Goal: Find contact information: Find contact information

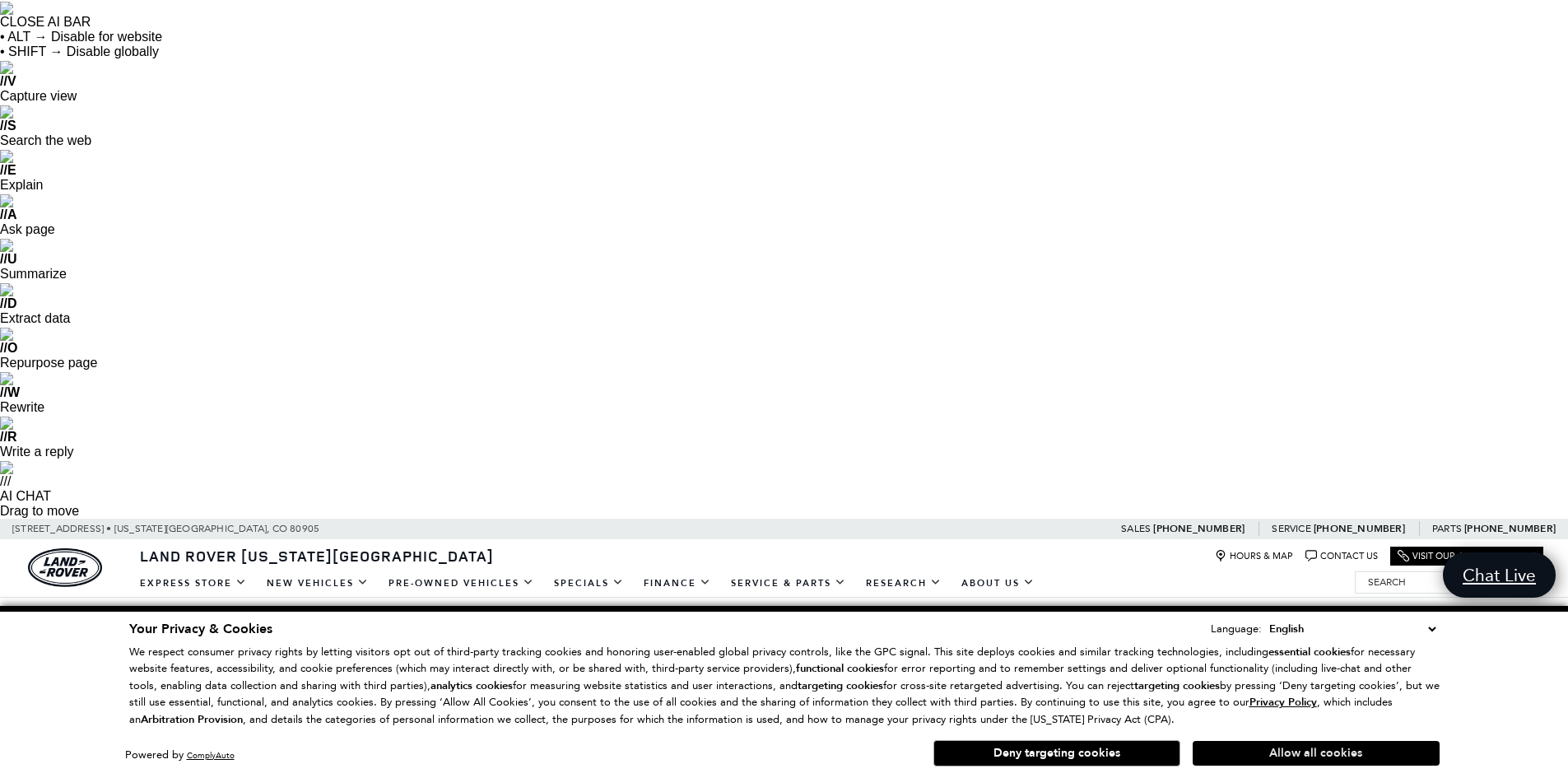
click at [1255, 756] on button "Allow all cookies" at bounding box center [1316, 753] width 247 height 24
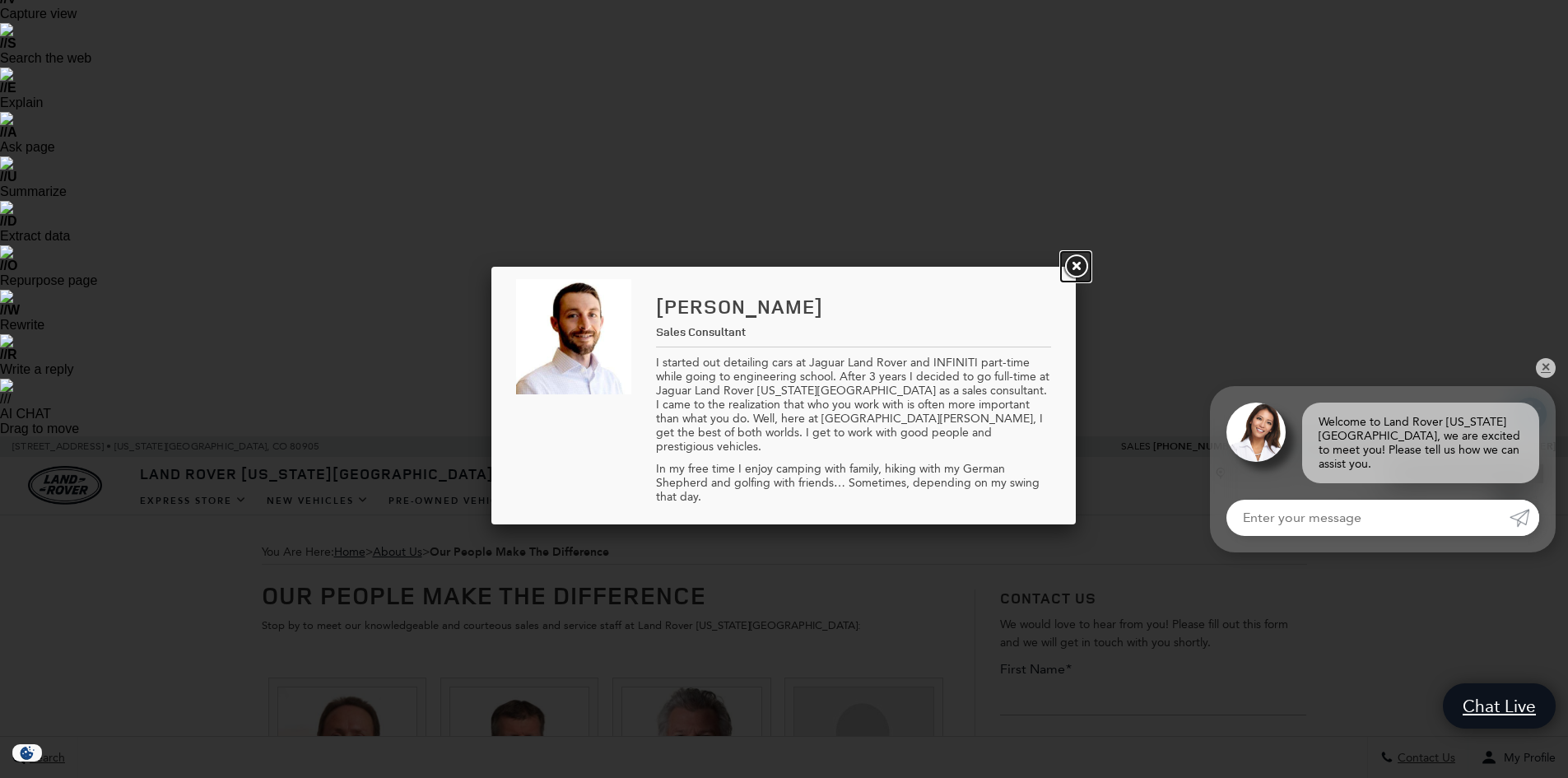
click at [1072, 270] on link at bounding box center [1076, 267] width 30 height 30
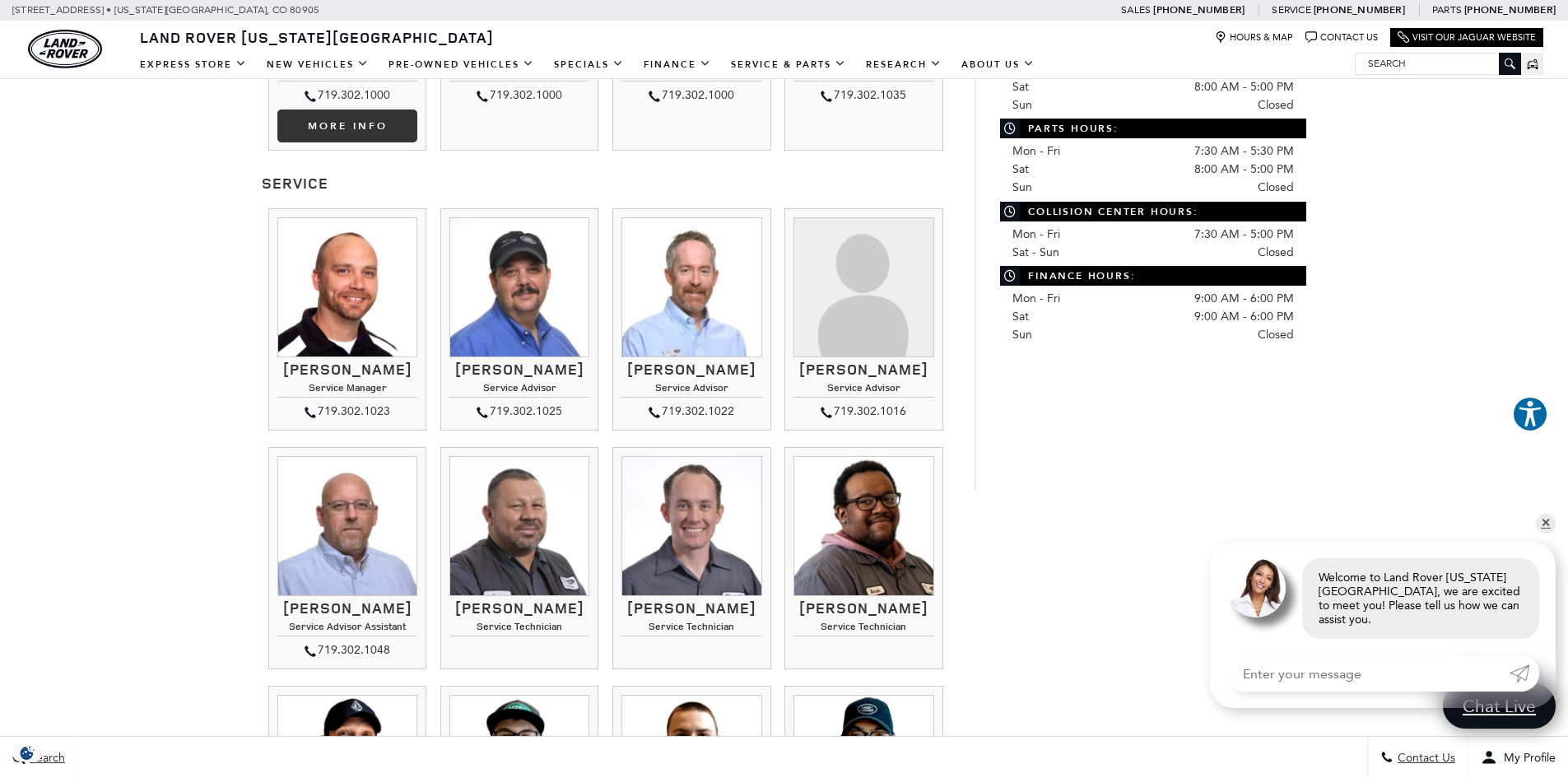
scroll to position [824, 0]
